Goal: Information Seeking & Learning: Understand process/instructions

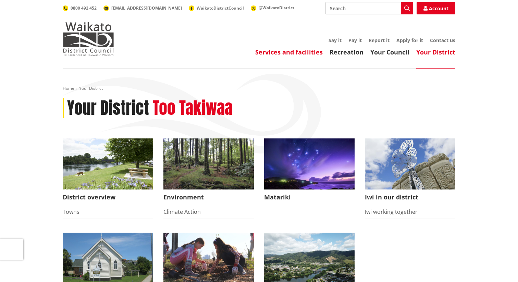
click at [307, 54] on link "Services and facilities" at bounding box center [288, 52] width 67 height 8
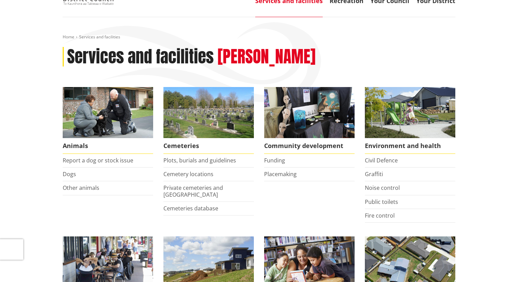
scroll to position [55, 0]
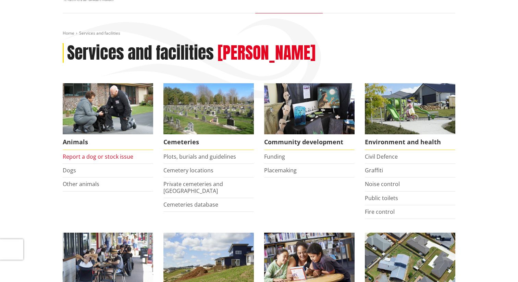
click at [103, 156] on link "Report a dog or stock issue" at bounding box center [98, 157] width 71 height 8
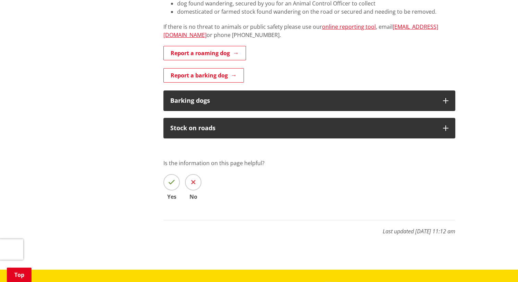
scroll to position [328, 0]
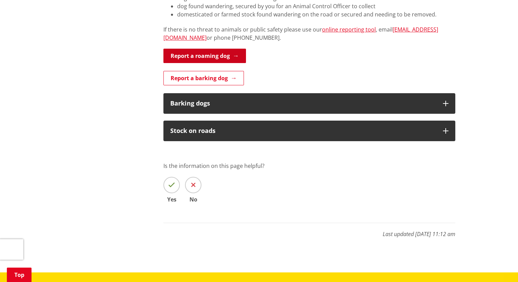
click at [185, 60] on link "Report a roaming dog" at bounding box center [204, 56] width 83 height 14
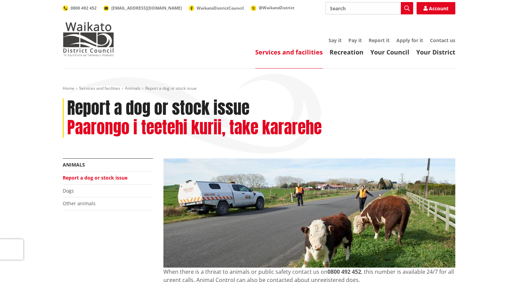
scroll to position [328, 0]
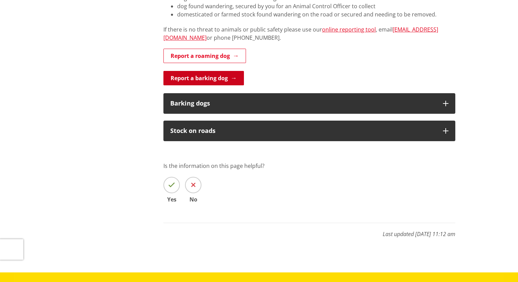
click at [187, 79] on link "Report a barking dog" at bounding box center [203, 78] width 80 height 14
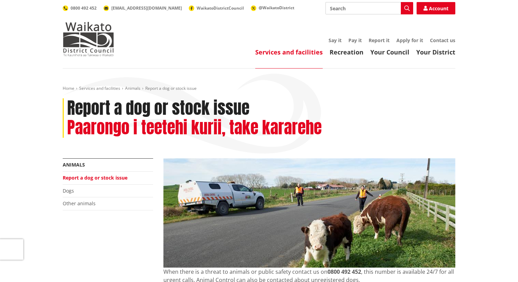
scroll to position [328, 0]
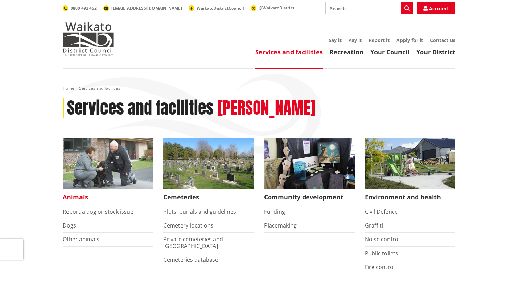
scroll to position [55, 0]
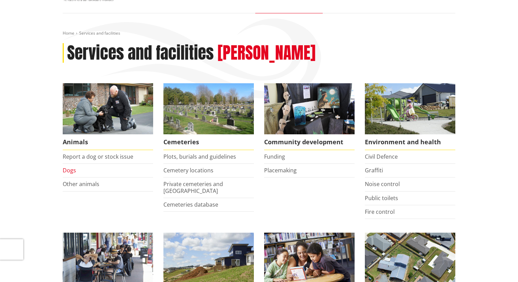
click at [72, 171] on link "Dogs" at bounding box center [69, 170] width 13 height 8
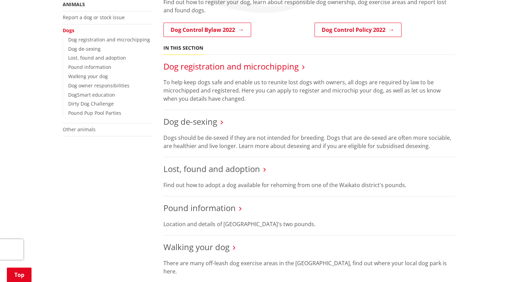
scroll to position [124, 0]
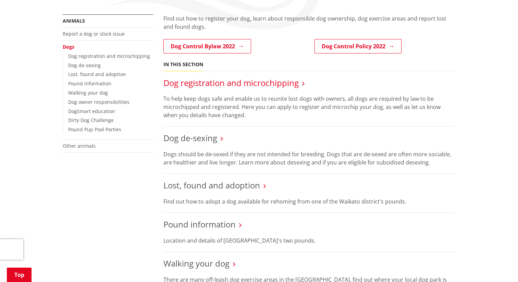
click at [203, 82] on link "Dog registration and microchipping" at bounding box center [230, 82] width 135 height 11
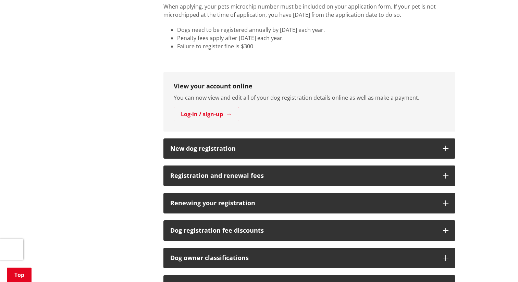
scroll to position [302, 0]
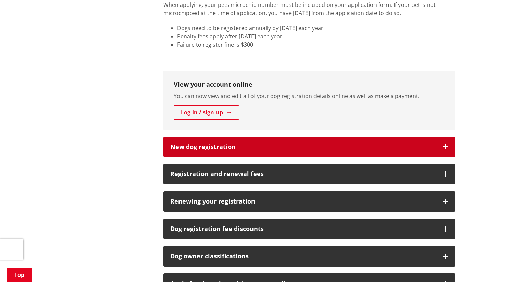
click at [191, 144] on h3 "New dog registration" at bounding box center [303, 147] width 266 height 7
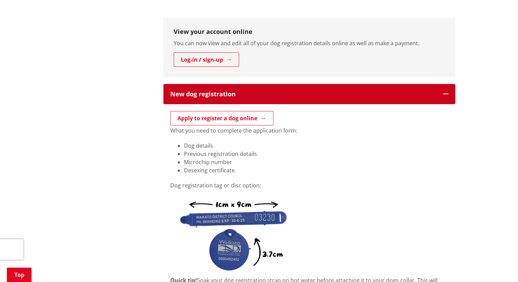
scroll to position [361, 0]
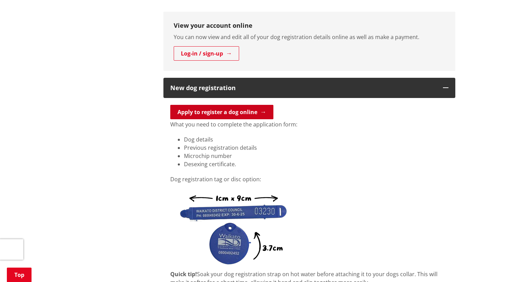
click at [198, 114] on link "Apply to register a dog online" at bounding box center [221, 112] width 103 height 14
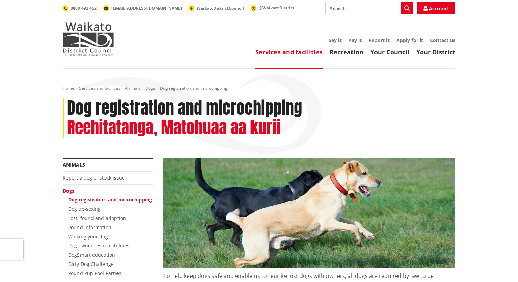
scroll to position [360, 0]
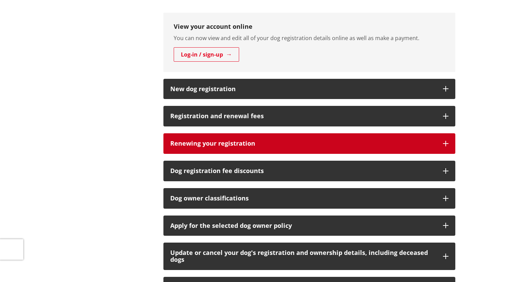
click at [186, 147] on h3 "Renewing your registration" at bounding box center [303, 143] width 266 height 7
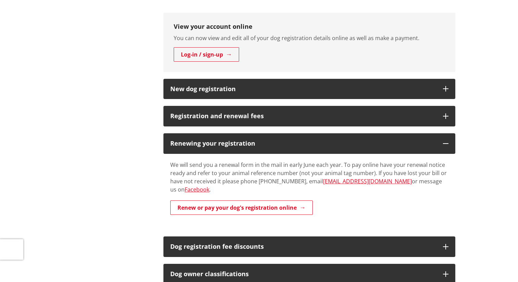
click at [201, 191] on div "We will send you a renewal form in the mail in early June each year. To pay onl…" at bounding box center [309, 188] width 278 height 55
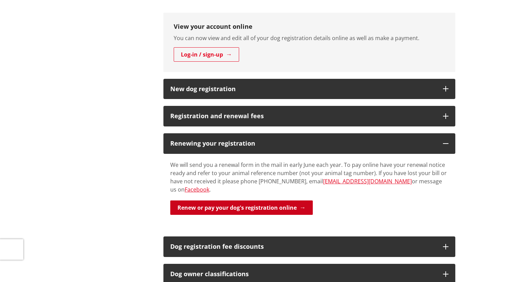
click at [201, 200] on link "Renew or pay your dog's registration online" at bounding box center [241, 207] width 142 height 14
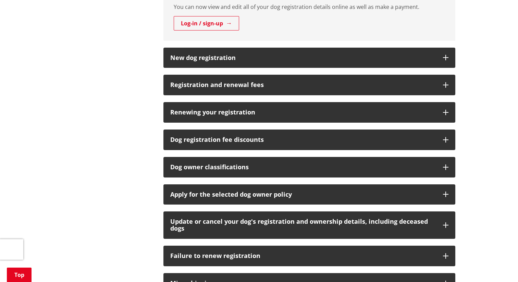
scroll to position [396, 0]
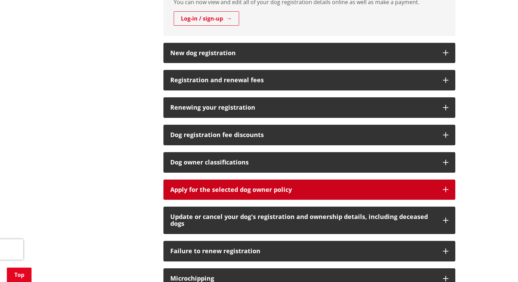
click at [188, 197] on button "Apply for the selected dog owner policy" at bounding box center [309, 189] width 292 height 21
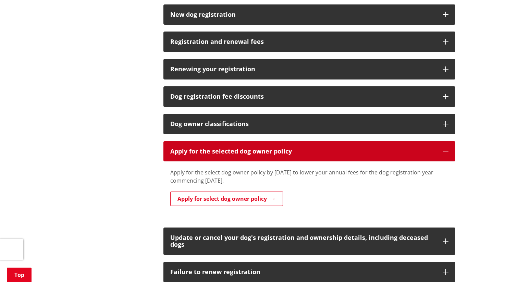
scroll to position [441, 0]
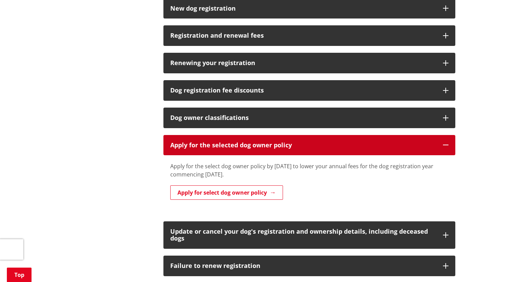
click at [188, 196] on link "Apply for select dog owner policy" at bounding box center [226, 192] width 113 height 14
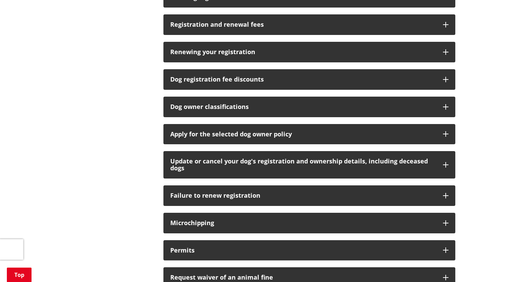
scroll to position [463, 0]
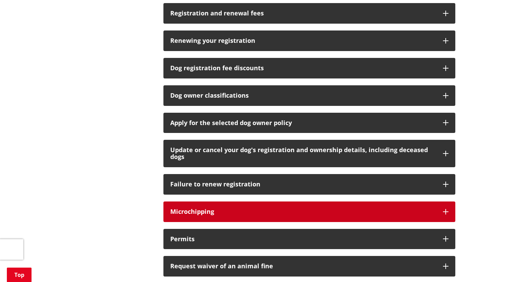
click at [192, 219] on button "Microchipping" at bounding box center [309, 211] width 292 height 21
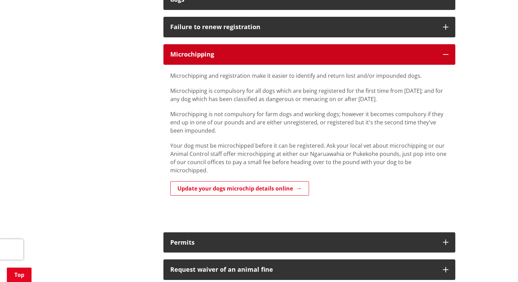
scroll to position [622, 0]
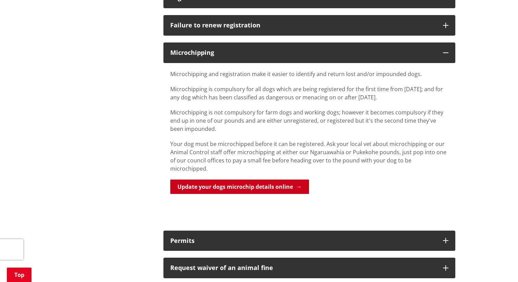
click at [201, 184] on link "Update your dogs microchip details online" at bounding box center [239, 186] width 139 height 14
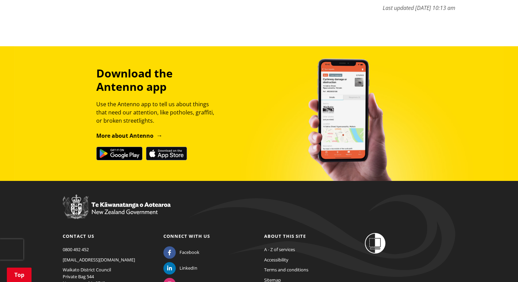
scroll to position [891, 0]
